Goal: Task Accomplishment & Management: Manage account settings

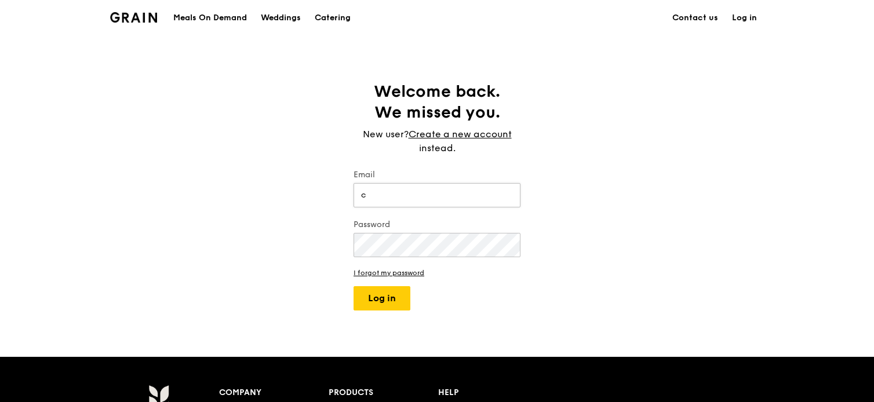
type input "[EMAIL_ADDRESS][DOMAIN_NAME]"
click at [382, 298] on button "Log in" at bounding box center [381, 298] width 57 height 24
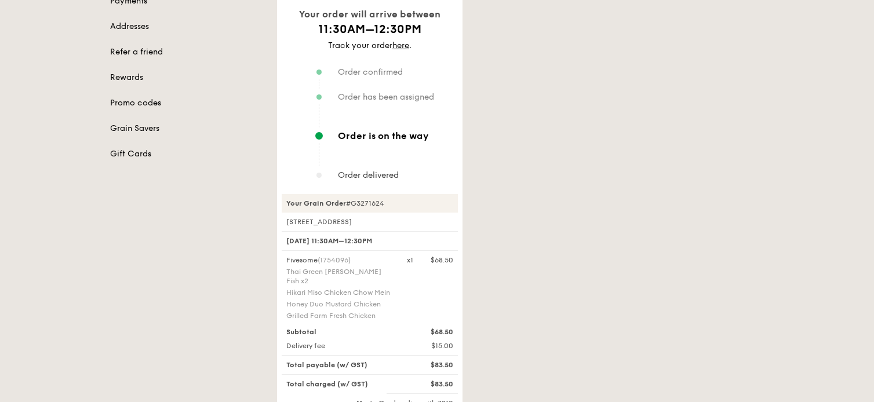
scroll to position [174, 0]
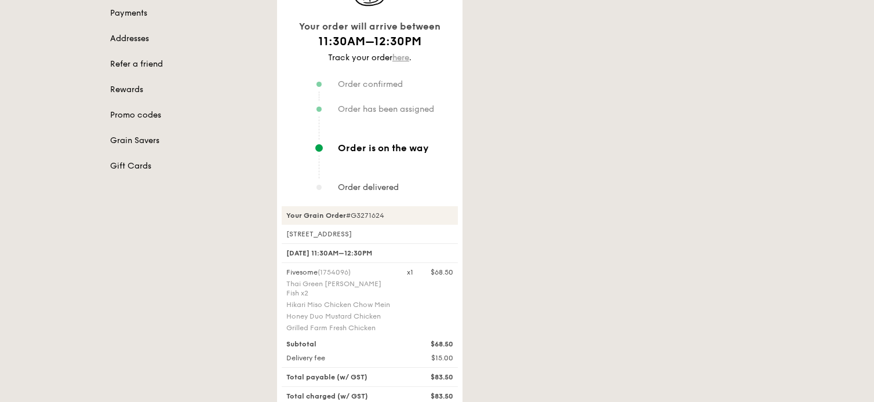
click at [402, 57] on link "here" at bounding box center [400, 58] width 17 height 10
